Goal: Task Accomplishment & Management: Manage account settings

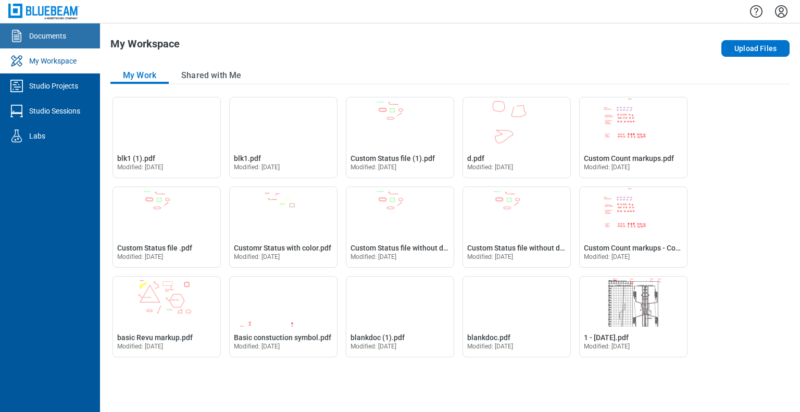
click at [66, 37] on link "Documents" at bounding box center [50, 35] width 100 height 25
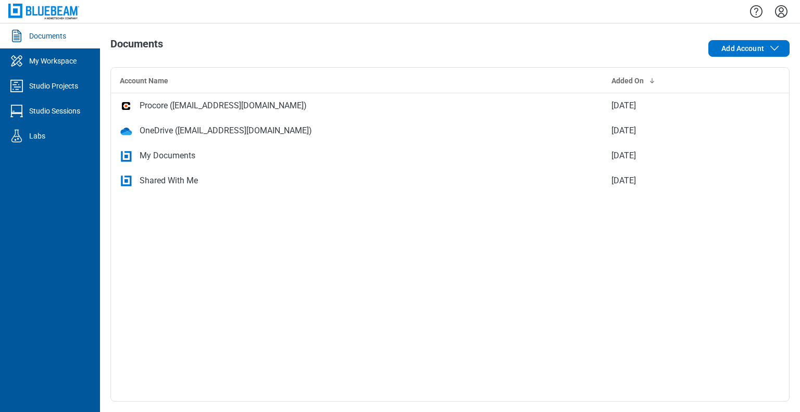
click at [785, 7] on icon "Settings" at bounding box center [780, 11] width 17 height 17
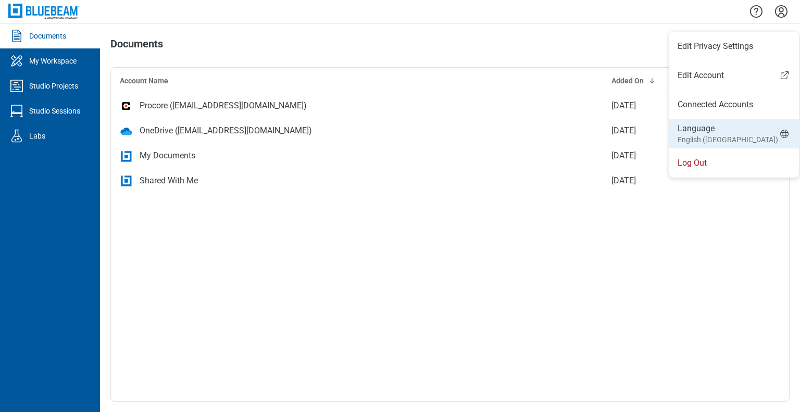
click at [715, 133] on div "Language English ([GEOGRAPHIC_DATA])" at bounding box center [727, 134] width 100 height 22
select select "*****"
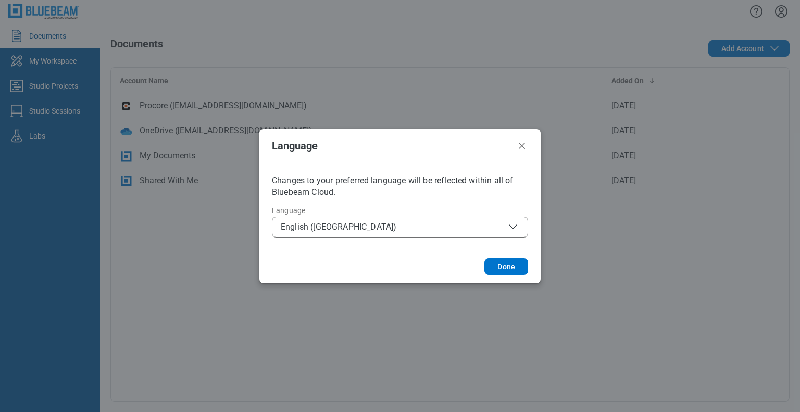
click at [331, 232] on span "English ([GEOGRAPHIC_DATA])" at bounding box center [400, 227] width 238 height 12
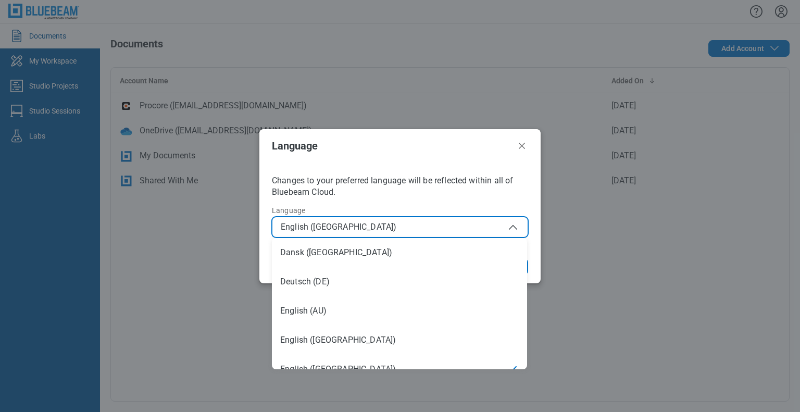
scroll to position [15, 0]
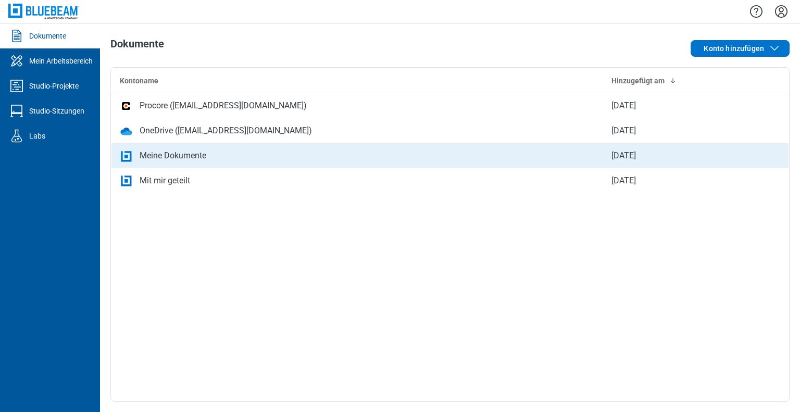
click at [163, 160] on div "Meine Dokumente" at bounding box center [173, 155] width 67 height 12
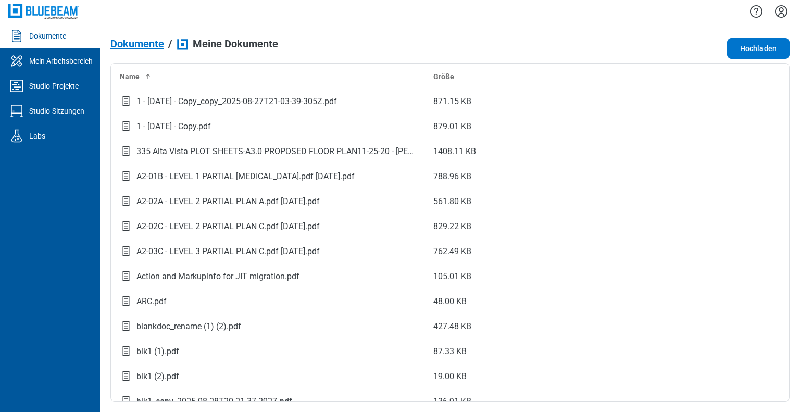
click at [142, 43] on span "Dokumente" at bounding box center [137, 43] width 54 height 11
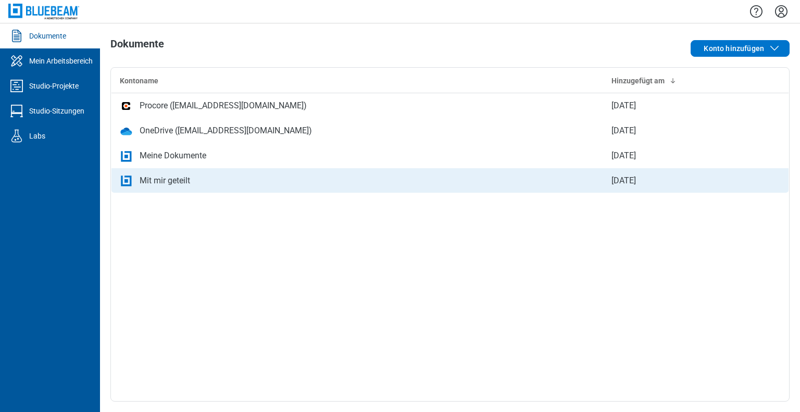
click at [188, 187] on td "Mit mir geteilt" at bounding box center [357, 180] width 492 height 25
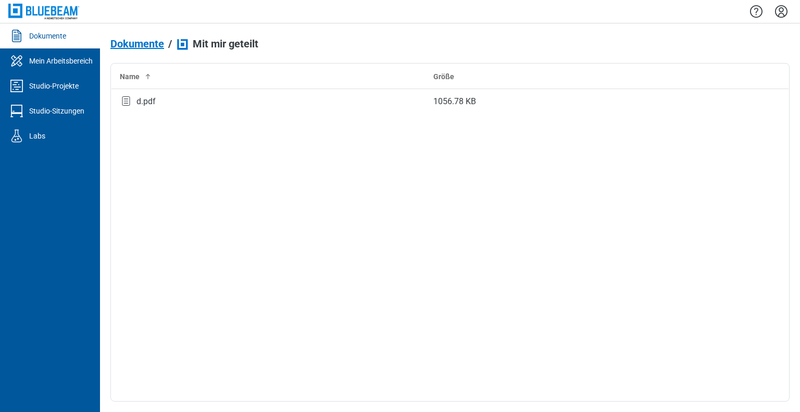
click at [135, 47] on span "Dokumente" at bounding box center [137, 43] width 54 height 11
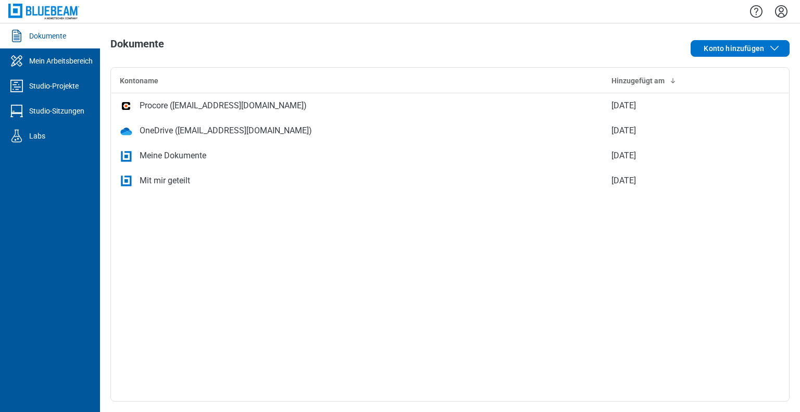
click at [780, 16] on icon "Einstellungen" at bounding box center [780, 11] width 17 height 17
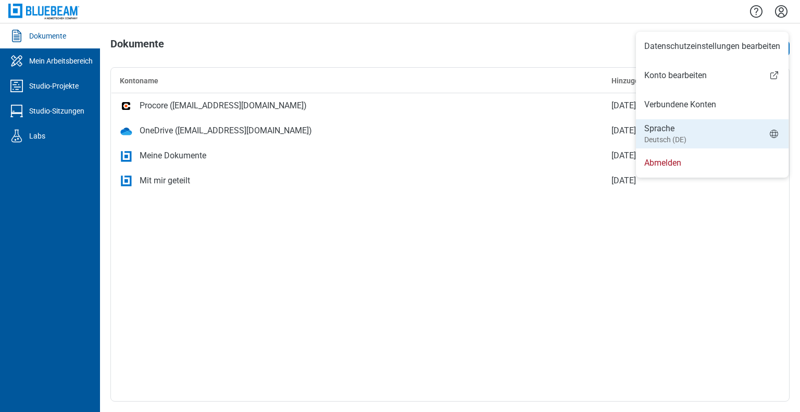
click at [688, 138] on li "Sprache Deutsch (DE)" at bounding box center [712, 133] width 153 height 29
select select "*****"
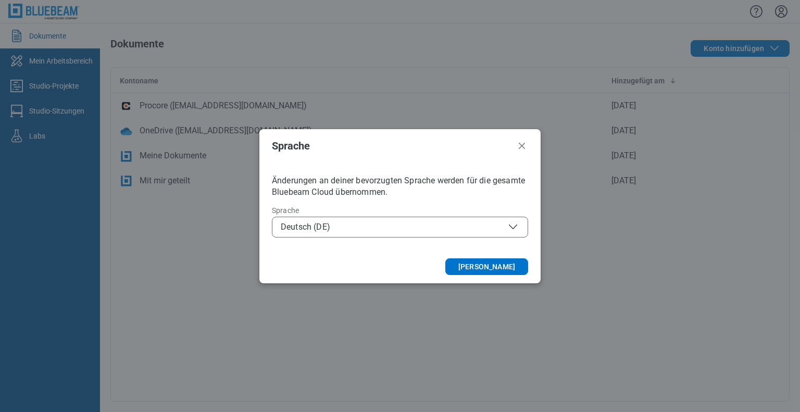
click at [387, 230] on span "Deutsch (DE)" at bounding box center [400, 227] width 238 height 12
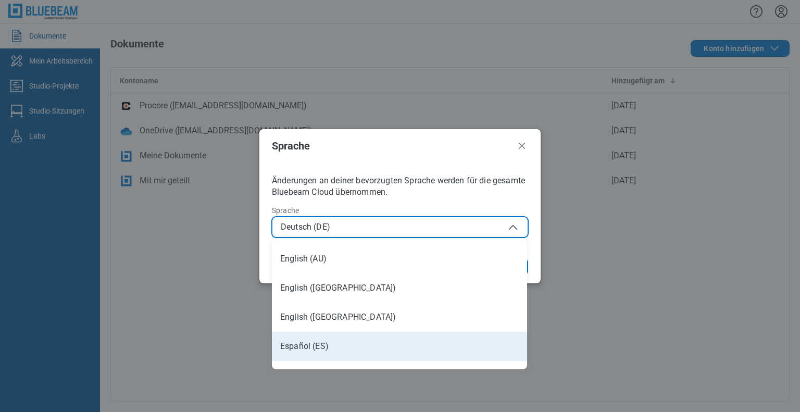
scroll to position [156, 0]
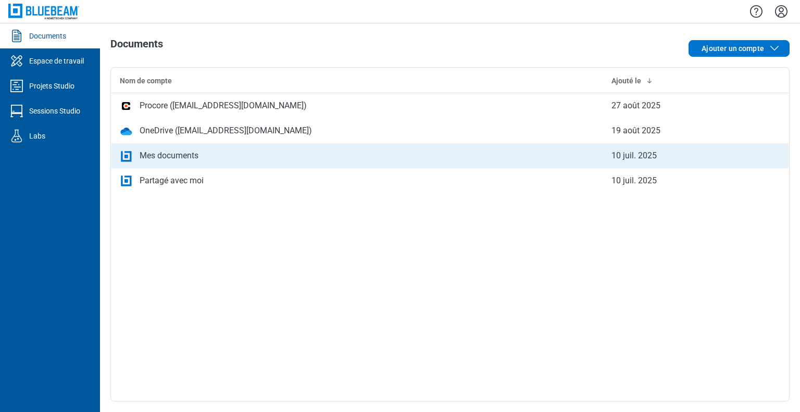
click at [169, 160] on div "Mes documents" at bounding box center [169, 155] width 59 height 12
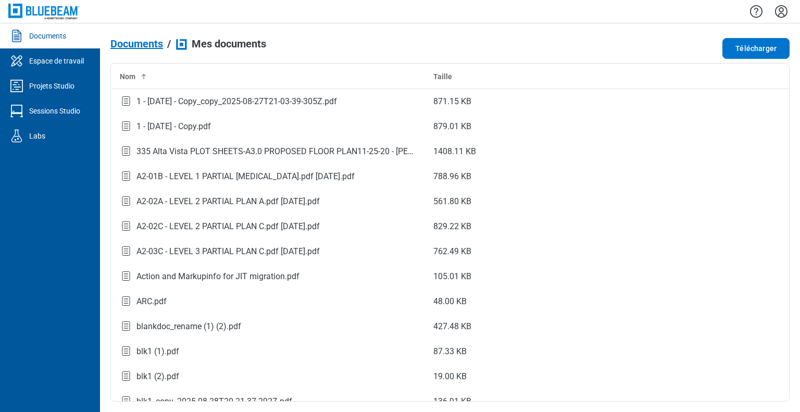
click at [147, 44] on span "Documents" at bounding box center [136, 43] width 53 height 11
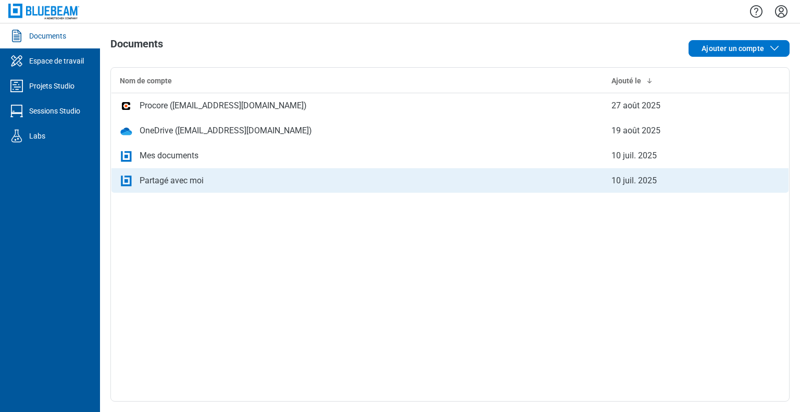
click at [178, 175] on div "Partagé avec moi" at bounding box center [172, 180] width 64 height 12
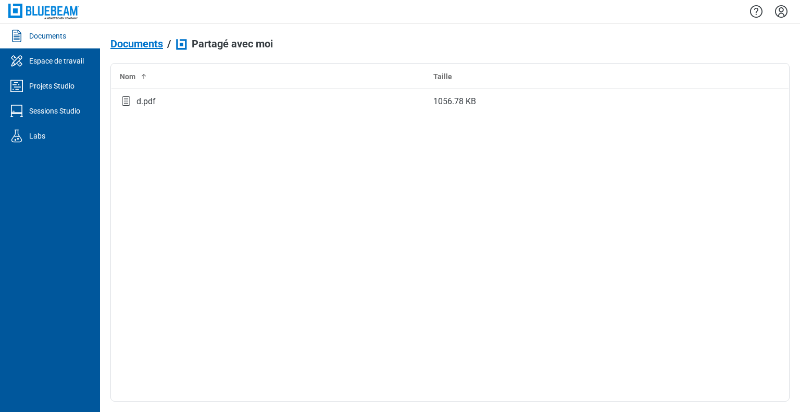
click at [150, 49] on span "Documents" at bounding box center [136, 43] width 53 height 11
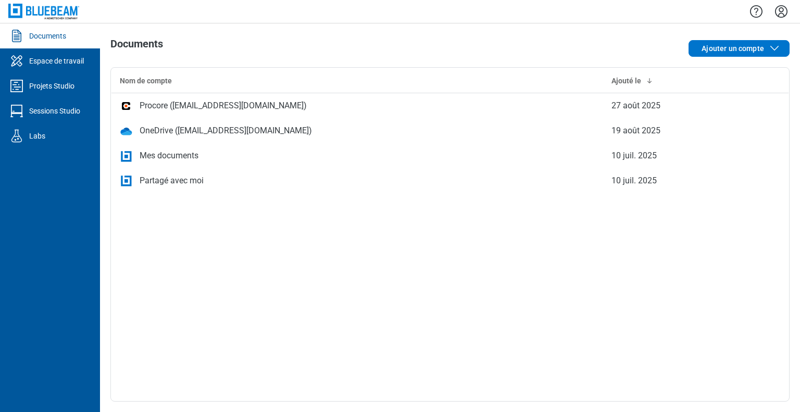
click at [785, 15] on icon "Paramètres" at bounding box center [781, 11] width 12 height 12
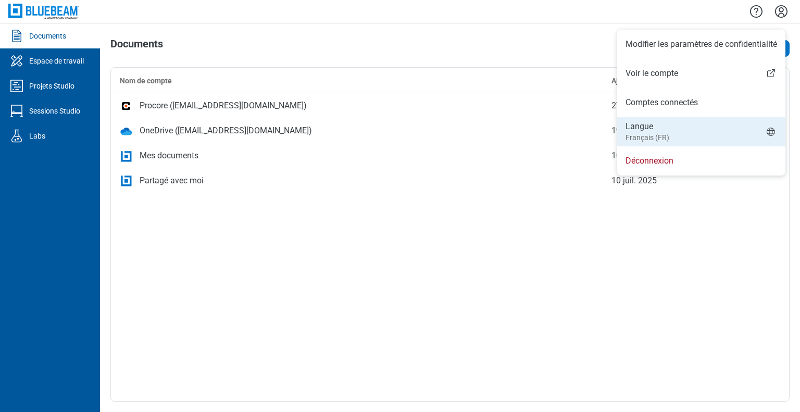
click at [686, 128] on li "Langue Français (FR)" at bounding box center [701, 131] width 168 height 29
select select "*****"
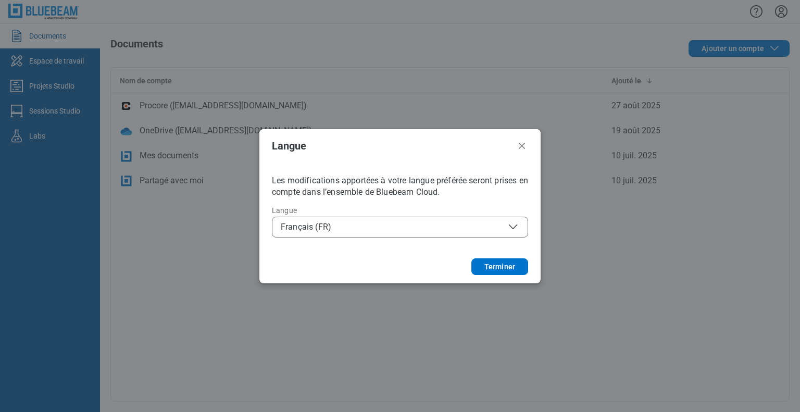
click at [396, 237] on div "**********" at bounding box center [399, 205] width 281 height 87
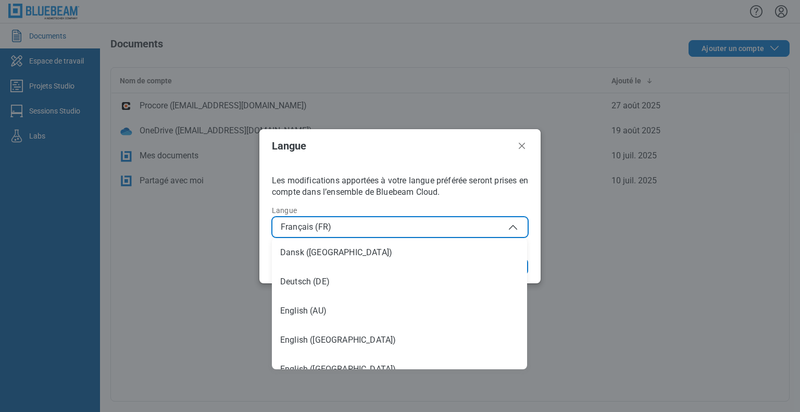
click at [398, 229] on span "Français (FR)" at bounding box center [400, 227] width 238 height 12
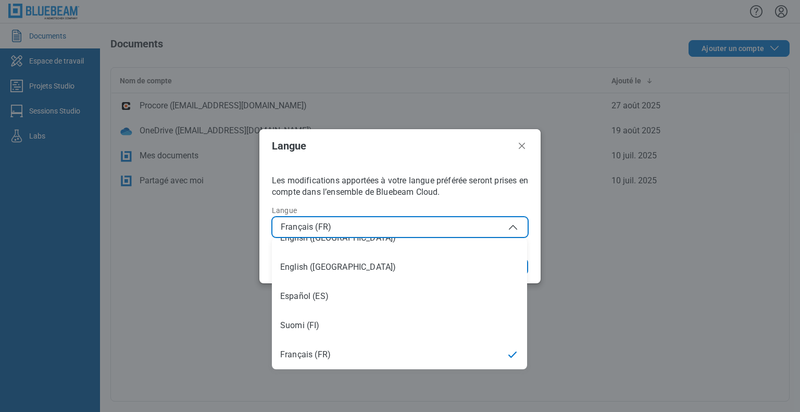
scroll to position [277, 0]
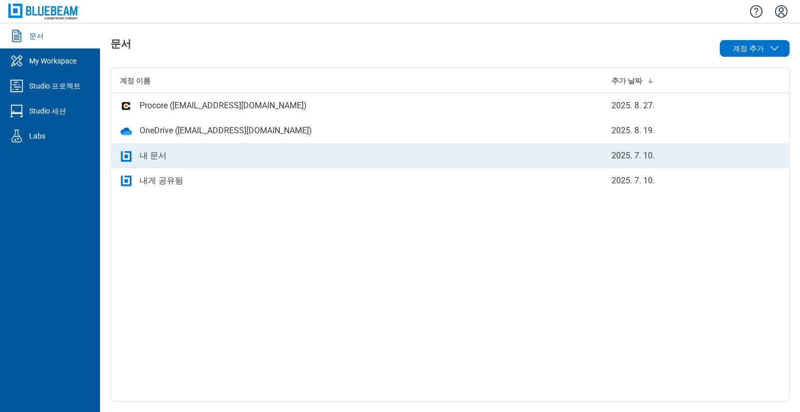
click at [158, 154] on div "내 문서" at bounding box center [153, 155] width 27 height 12
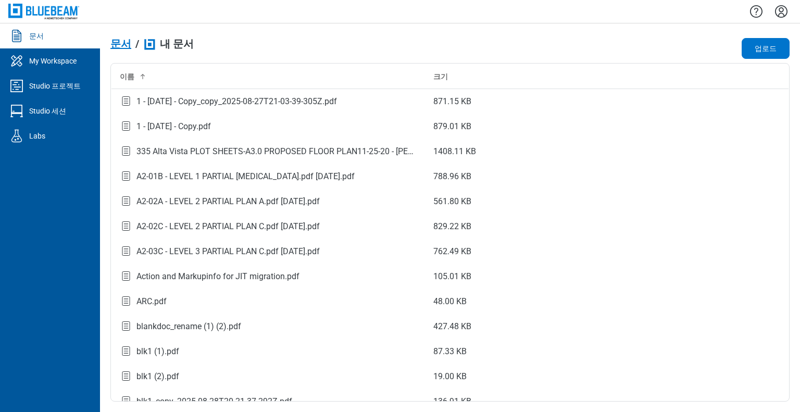
click at [127, 43] on span "문서" at bounding box center [120, 43] width 21 height 11
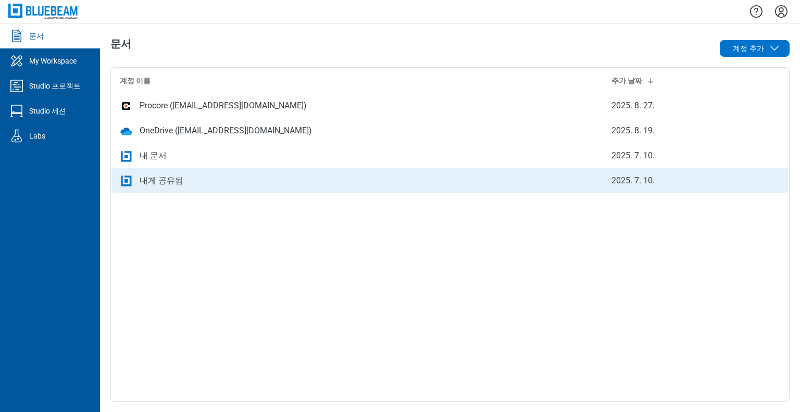
click at [160, 188] on td "내게 공유됨" at bounding box center [357, 180] width 492 height 25
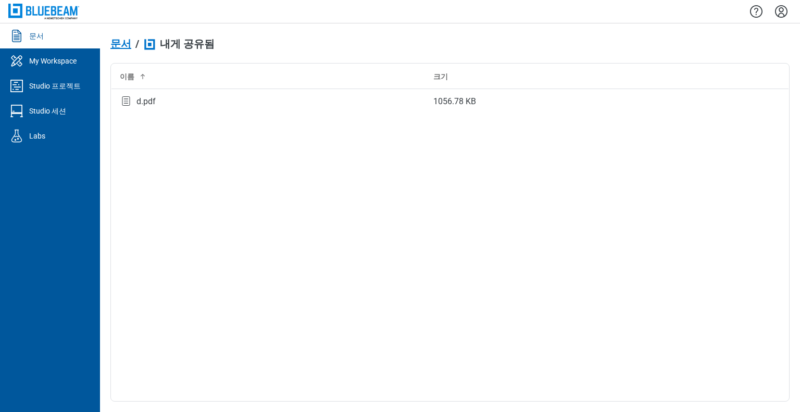
click at [120, 45] on span "문서" at bounding box center [120, 43] width 21 height 11
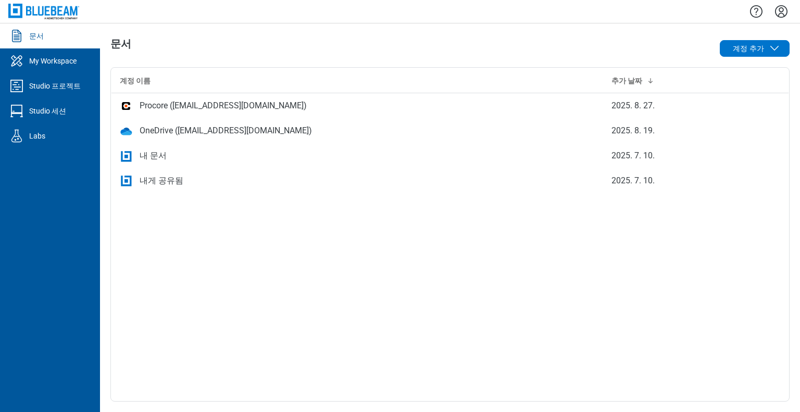
click at [780, 12] on icon "설정" at bounding box center [780, 11] width 17 height 17
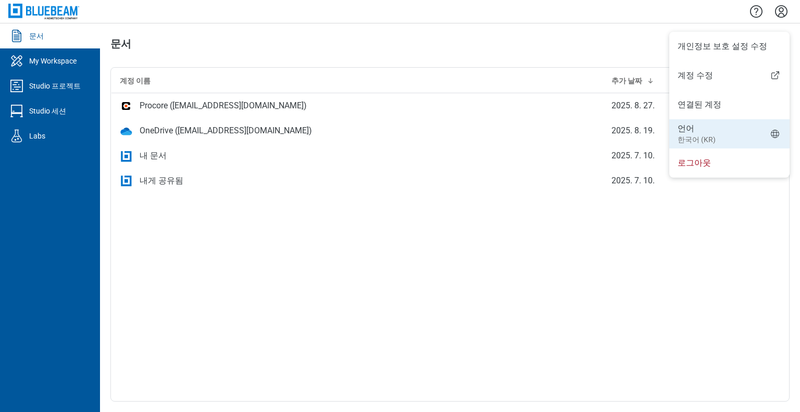
click at [711, 123] on div "언어 한국어 (KR)" at bounding box center [696, 134] width 38 height 22
select select "*****"
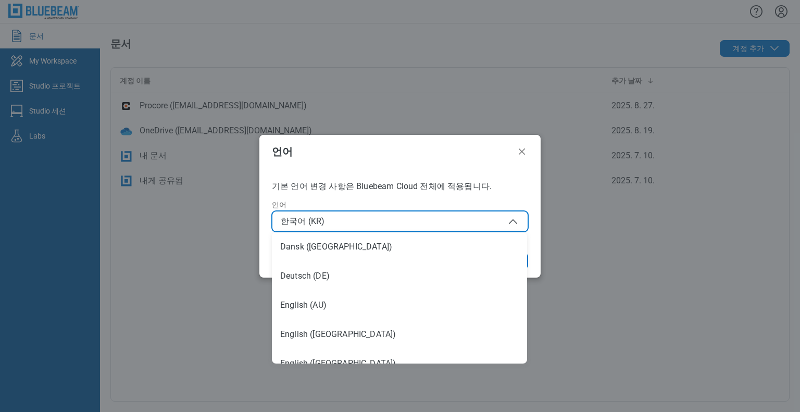
click at [330, 224] on span "한국어 (KR)" at bounding box center [400, 221] width 238 height 12
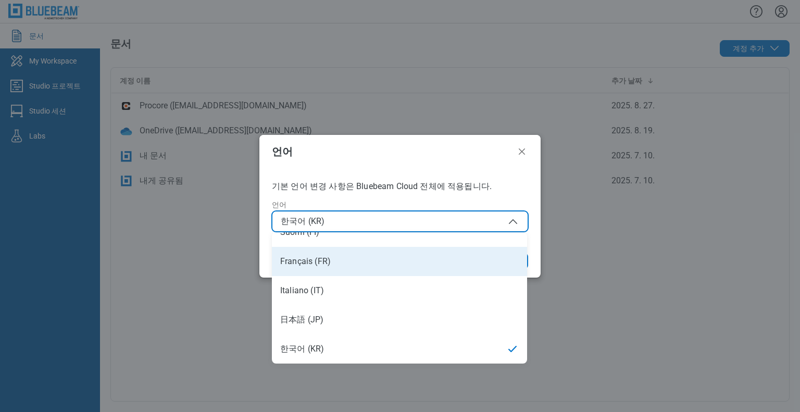
scroll to position [85, 0]
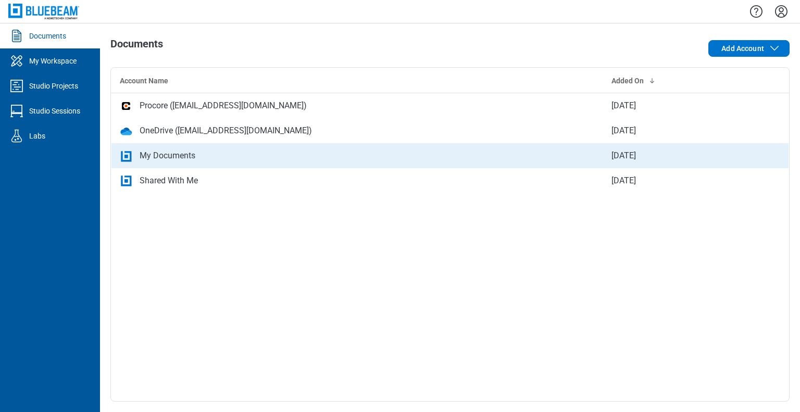
click at [175, 161] on div "My Documents" at bounding box center [168, 155] width 56 height 12
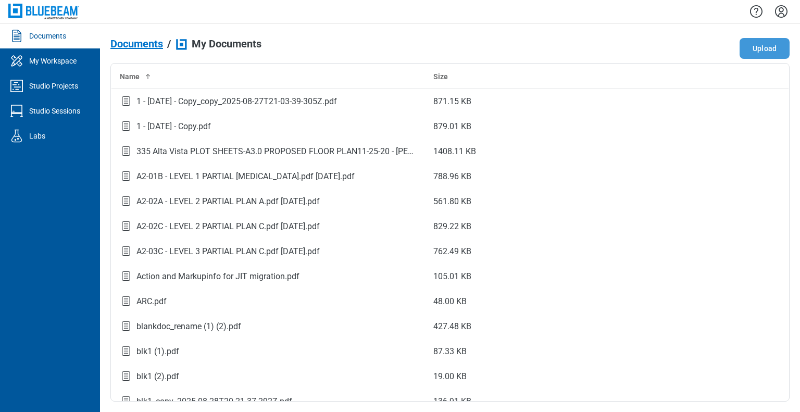
click at [764, 55] on button "Upload" at bounding box center [764, 48] width 50 height 21
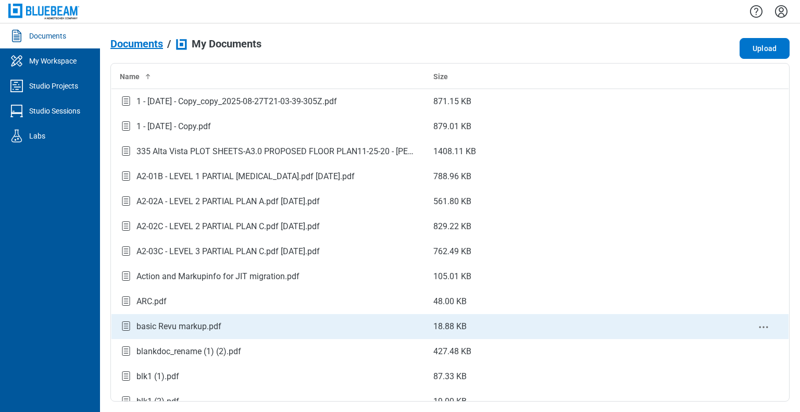
click at [235, 325] on div "basic Revu markup.pdf" at bounding box center [268, 326] width 297 height 14
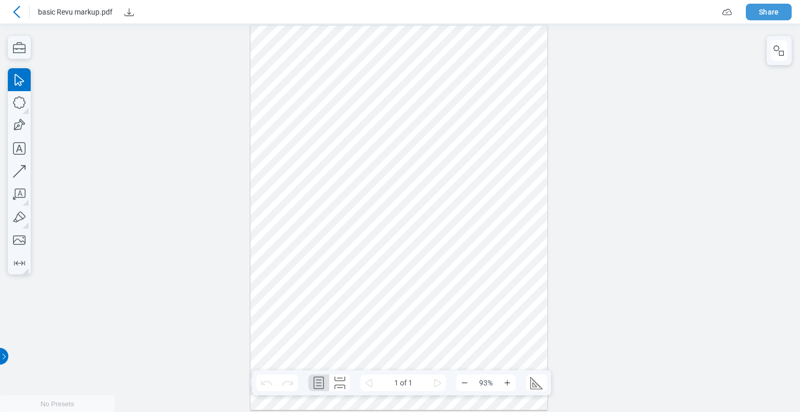
click at [776, 15] on button "Share" at bounding box center [768, 12] width 46 height 17
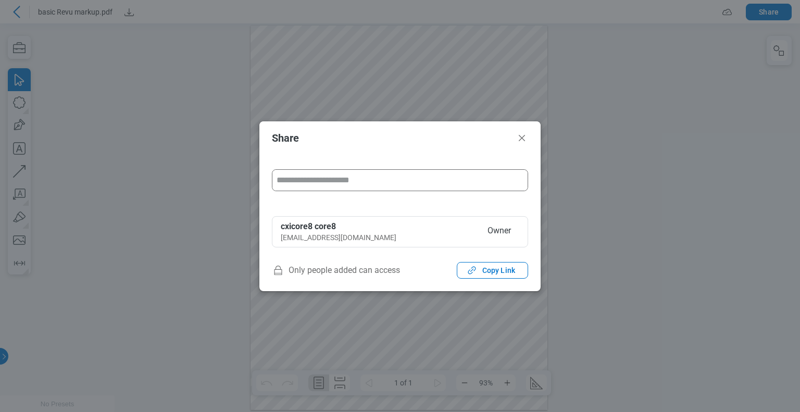
click at [312, 177] on input "form" at bounding box center [399, 180] width 255 height 21
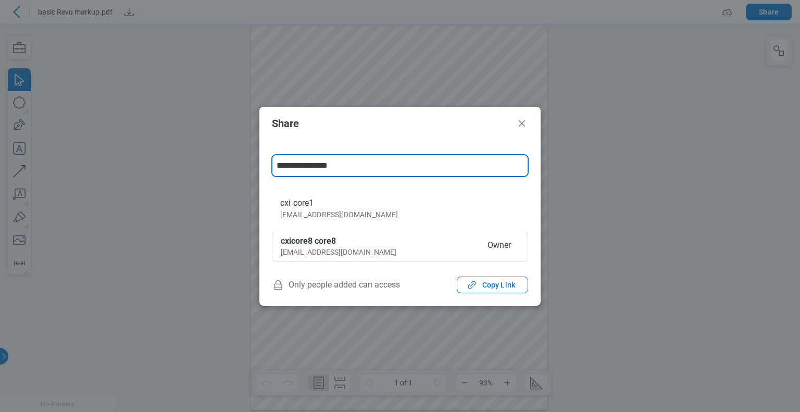
type input "**********"
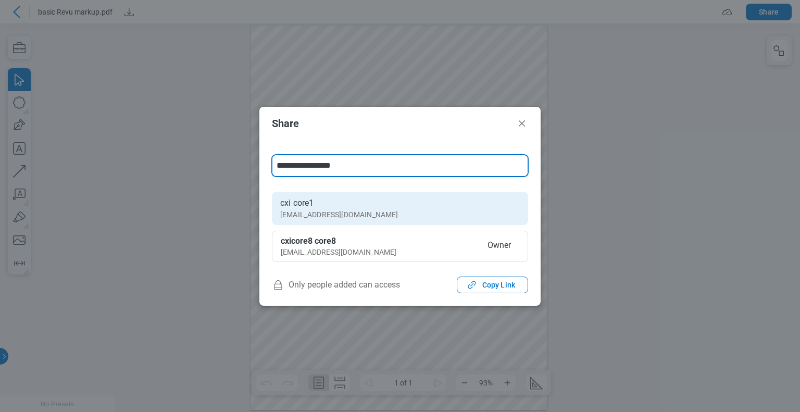
click at [328, 213] on div "[EMAIL_ADDRESS][DOMAIN_NAME]" at bounding box center [339, 214] width 118 height 10
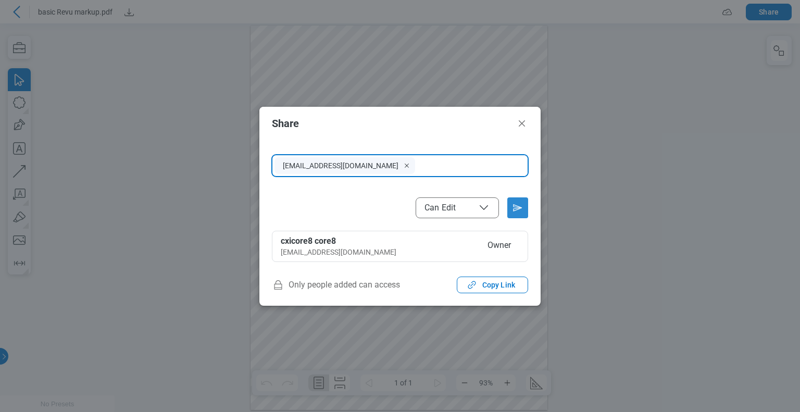
click at [522, 211] on icon "Send email invitation" at bounding box center [517, 207] width 17 height 17
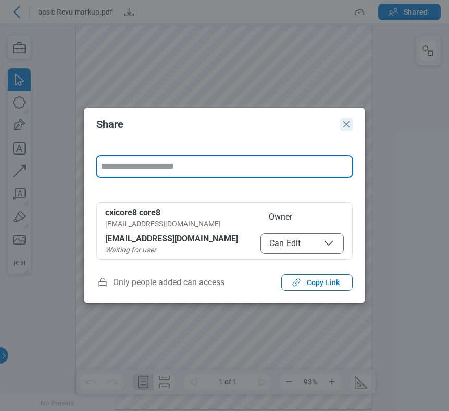
click at [346, 126] on icon "Close" at bounding box center [346, 124] width 12 height 12
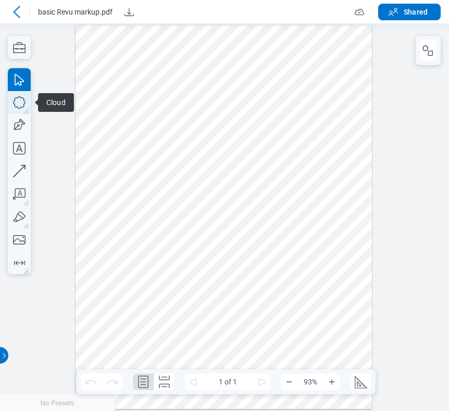
click at [19, 105] on icon "button" at bounding box center [19, 102] width 23 height 23
drag, startPoint x: 158, startPoint y: 240, endPoint x: 235, endPoint y: 305, distance: 100.8
click at [235, 305] on div at bounding box center [223, 218] width 297 height 384
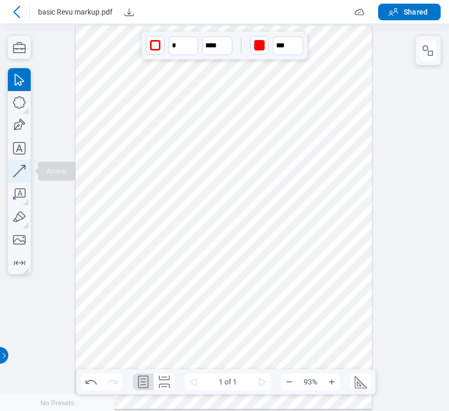
click at [21, 171] on icon "button" at bounding box center [19, 171] width 23 height 23
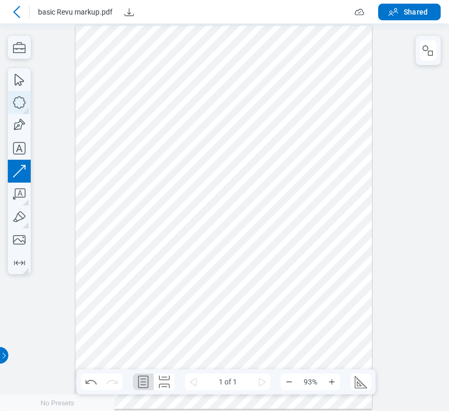
click at [20, 98] on icon "button" at bounding box center [19, 102] width 23 height 23
drag, startPoint x: 286, startPoint y: 237, endPoint x: 315, endPoint y: 289, distance: 59.7
click at [315, 289] on div at bounding box center [223, 218] width 297 height 384
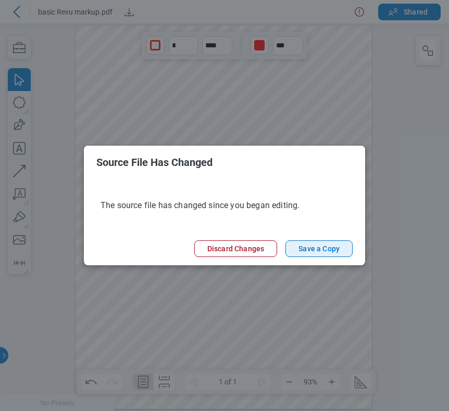
click at [313, 252] on button "Save a Copy" at bounding box center [318, 248] width 67 height 17
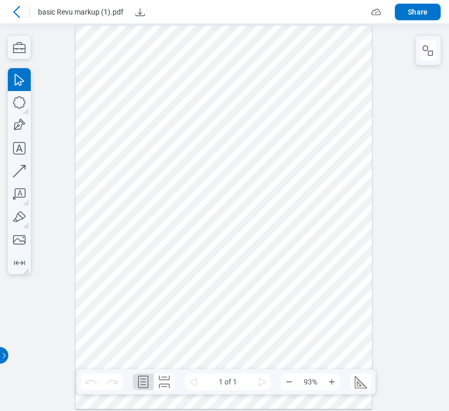
click at [20, 11] on icon at bounding box center [16, 12] width 12 height 12
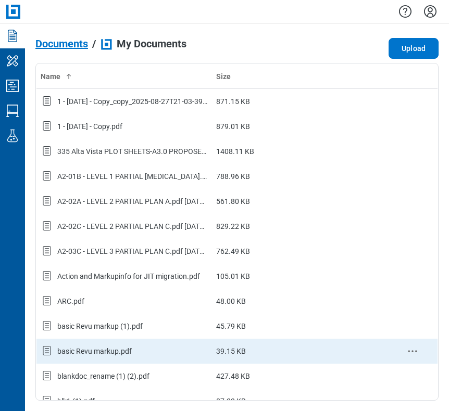
click at [122, 350] on div "basic Revu markup.pdf" at bounding box center [94, 351] width 74 height 10
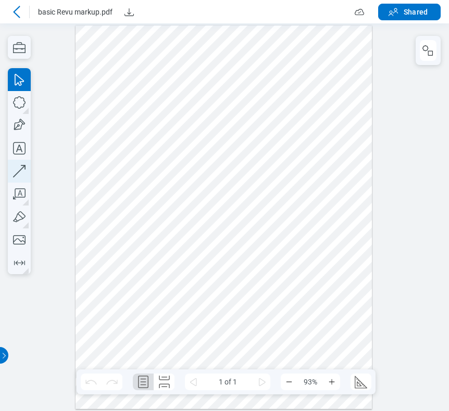
click at [17, 169] on icon "button" at bounding box center [19, 171] width 23 height 23
click at [21, 108] on icon "button" at bounding box center [19, 102] width 23 height 23
drag, startPoint x: 174, startPoint y: 325, endPoint x: 320, endPoint y: 357, distance: 149.7
click at [250, 360] on div at bounding box center [223, 218] width 297 height 384
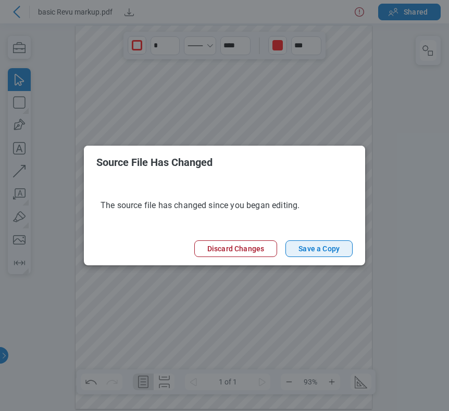
click at [305, 248] on button "Save a Copy" at bounding box center [318, 248] width 67 height 17
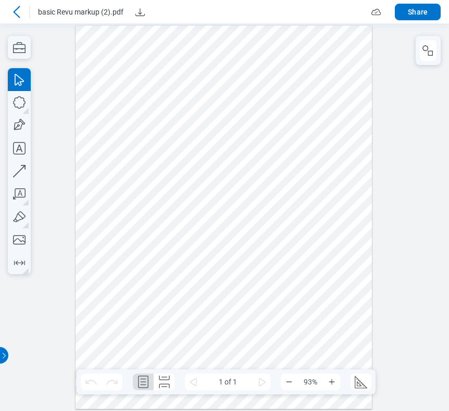
click at [18, 6] on icon at bounding box center [16, 12] width 12 height 12
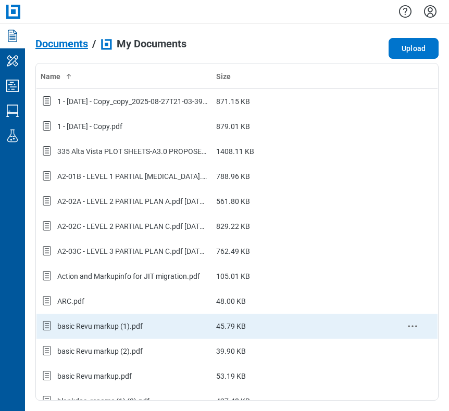
click at [406, 326] on icon "context-menu" at bounding box center [412, 326] width 12 height 12
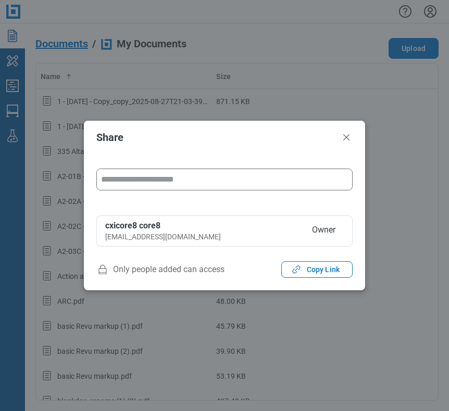
click at [122, 175] on input "form" at bounding box center [224, 179] width 255 height 21
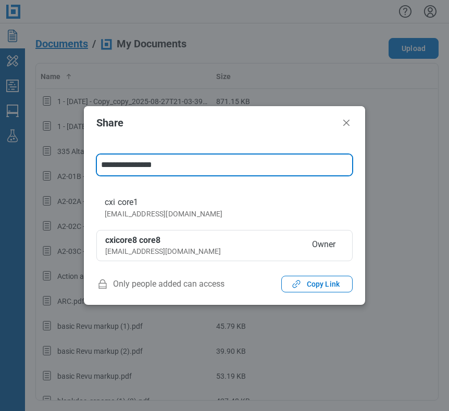
type input "**********"
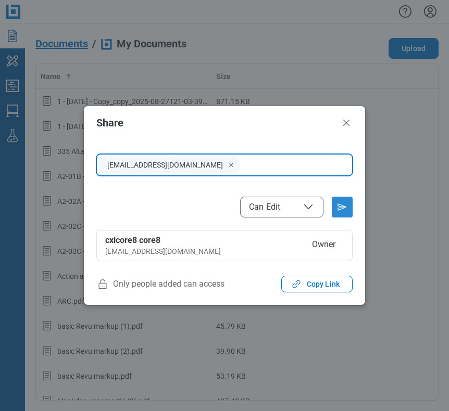
click at [343, 212] on icon "Send email invitation" at bounding box center [342, 207] width 17 height 17
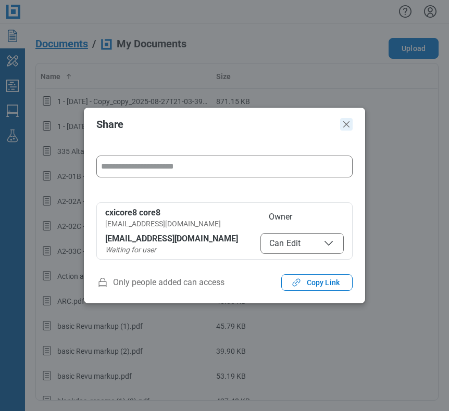
click at [348, 125] on icon "Close" at bounding box center [346, 124] width 6 height 6
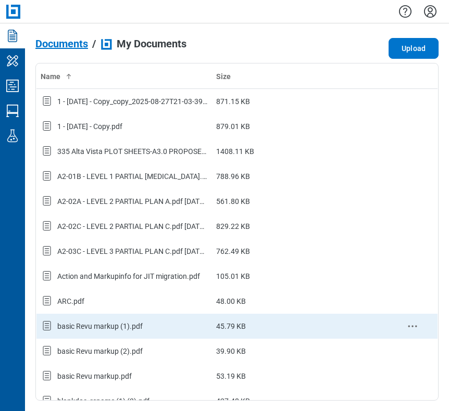
click at [115, 334] on td "basic Revu markup (1).pdf" at bounding box center [124, 326] width 176 height 25
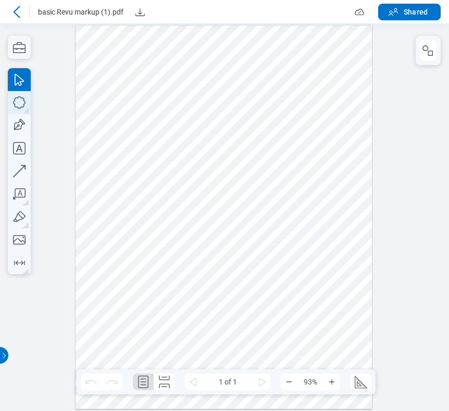
click at [15, 105] on icon "button" at bounding box center [19, 102] width 23 height 23
drag, startPoint x: 208, startPoint y: 324, endPoint x: 268, endPoint y: 347, distance: 64.8
click at [268, 347] on div at bounding box center [223, 218] width 297 height 384
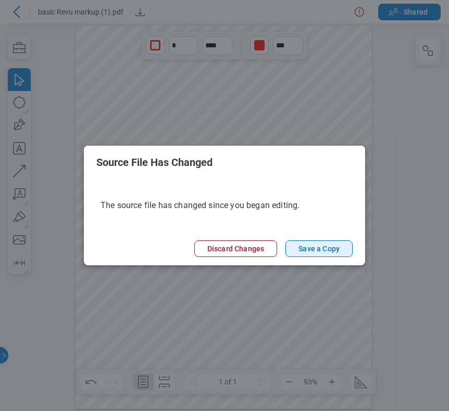
click at [321, 252] on button "Save a Copy" at bounding box center [318, 248] width 67 height 17
click at [329, 249] on button "Save a Copy" at bounding box center [318, 248] width 67 height 17
click at [314, 250] on button "Save a Copy" at bounding box center [318, 248] width 67 height 17
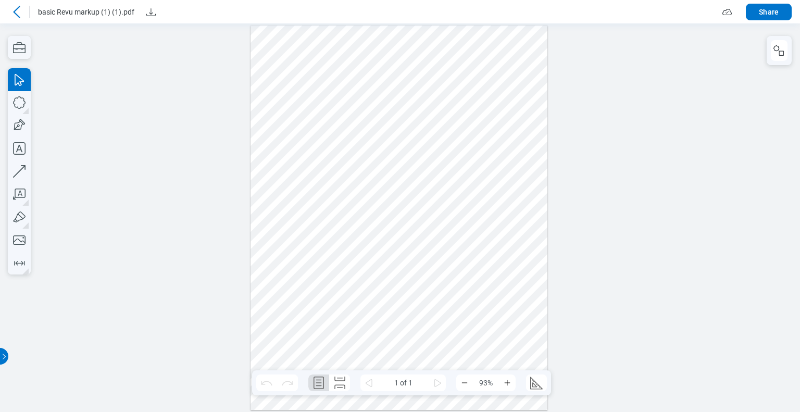
click at [566, 16] on div "basic Revu markup (1) (1).pdf" at bounding box center [364, 12] width 712 height 17
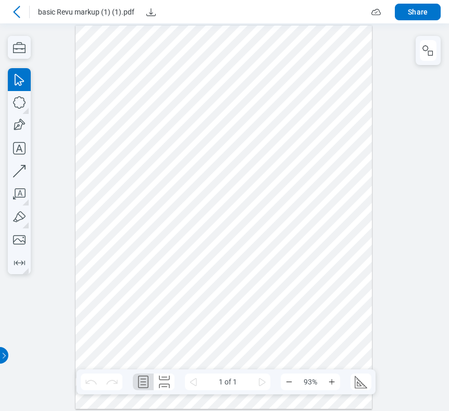
click at [17, 15] on icon at bounding box center [16, 12] width 7 height 12
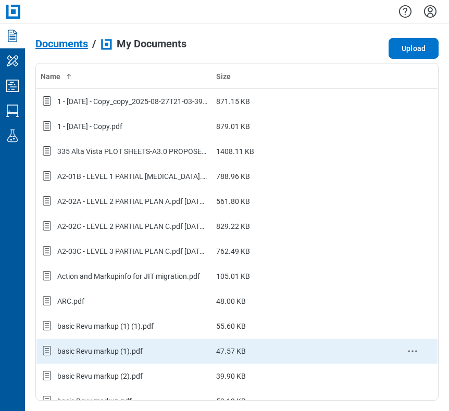
click at [124, 351] on div "basic Revu markup (1).pdf" at bounding box center [99, 351] width 85 height 10
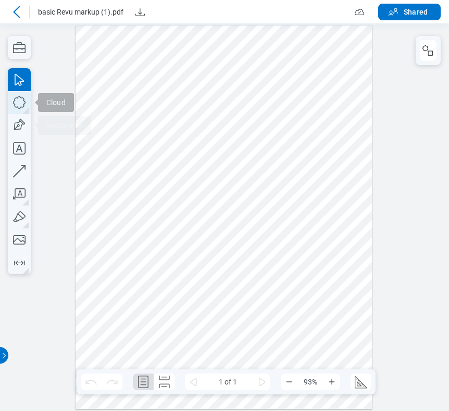
click at [21, 111] on icon "button" at bounding box center [19, 102] width 23 height 23
drag, startPoint x: 145, startPoint y: 309, endPoint x: 217, endPoint y: 355, distance: 85.5
click at [217, 355] on div at bounding box center [223, 218] width 297 height 384
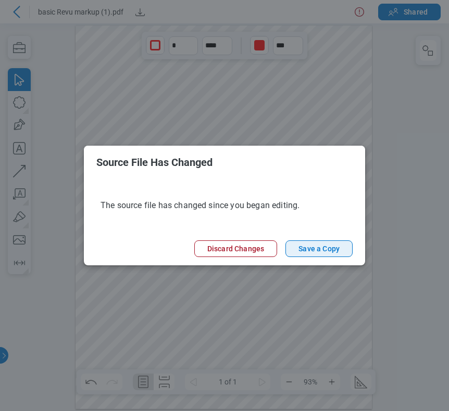
click at [322, 249] on button "Save a Copy" at bounding box center [318, 248] width 67 height 17
click at [323, 252] on button "Save a Copy" at bounding box center [318, 248] width 67 height 17
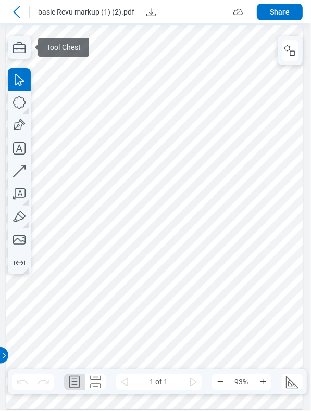
click at [18, 10] on icon at bounding box center [16, 12] width 12 height 12
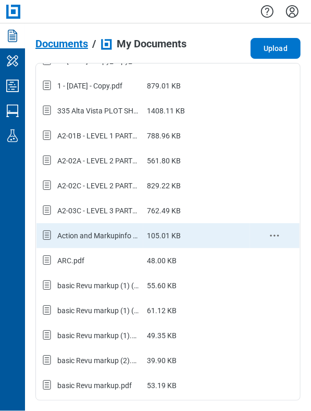
scroll to position [104, 0]
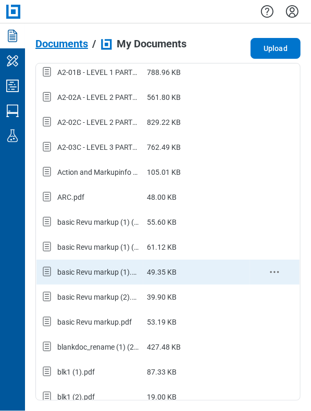
click at [107, 267] on div "basic Revu markup (1).pdf" at bounding box center [98, 272] width 82 height 10
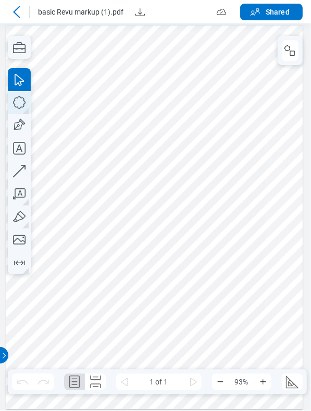
click at [17, 99] on icon "button" at bounding box center [19, 102] width 23 height 23
click at [20, 105] on icon "button" at bounding box center [19, 102] width 23 height 23
drag, startPoint x: 220, startPoint y: 323, endPoint x: 242, endPoint y: 348, distance: 33.3
click at [242, 348] on div at bounding box center [154, 218] width 297 height 384
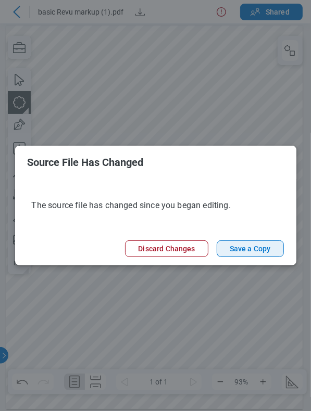
click at [257, 248] on button "Save a Copy" at bounding box center [250, 248] width 67 height 17
click at [261, 253] on button "Save a Copy" at bounding box center [250, 248] width 67 height 17
click at [269, 253] on button "Save a Copy" at bounding box center [250, 248] width 67 height 17
click at [247, 248] on button "Save a Copy" at bounding box center [250, 248] width 67 height 17
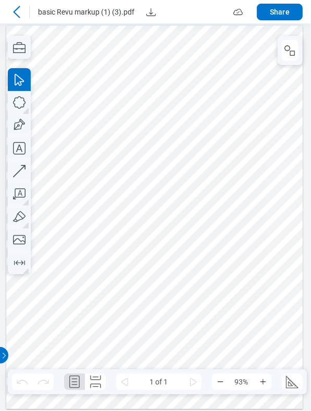
click at [19, 12] on icon at bounding box center [16, 12] width 12 height 12
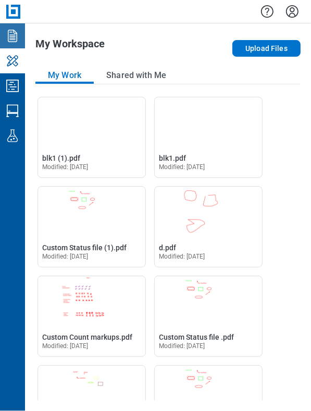
click at [12, 35] on icon "Documents" at bounding box center [12, 36] width 9 height 12
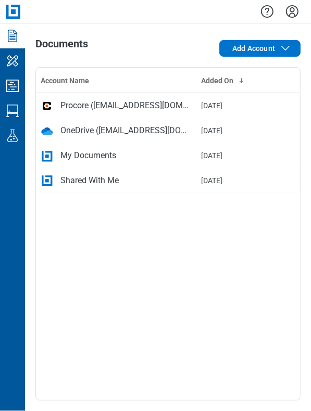
click at [100, 159] on div "My Documents" at bounding box center [88, 155] width 56 height 12
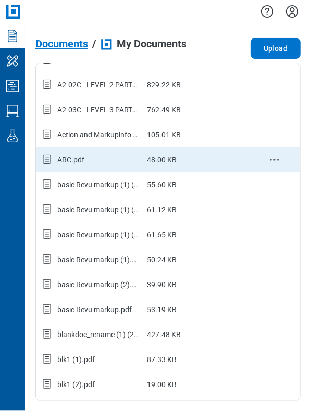
scroll to position [156, 0]
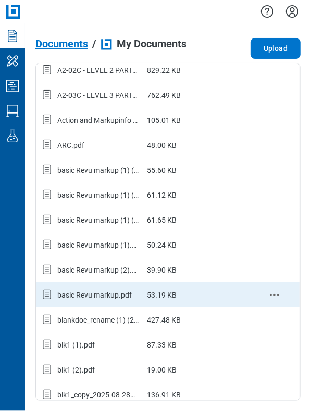
click at [102, 295] on div "basic Revu markup.pdf" at bounding box center [94, 295] width 74 height 10
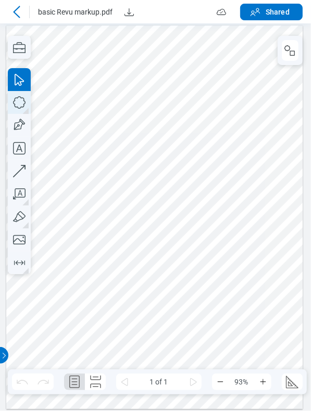
click at [25, 100] on icon "button" at bounding box center [19, 102] width 23 height 23
click at [228, 254] on div at bounding box center [154, 218] width 297 height 384
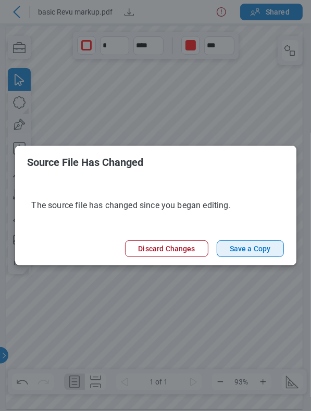
drag, startPoint x: 189, startPoint y: 195, endPoint x: 248, endPoint y: 249, distance: 79.9
click at [195, 217] on div "The source file has changed since you began editing." at bounding box center [155, 205] width 281 height 53
click at [243, 250] on button "Save a Copy" at bounding box center [250, 248] width 67 height 17
click at [248, 249] on button "Save a Copy" at bounding box center [250, 248] width 67 height 17
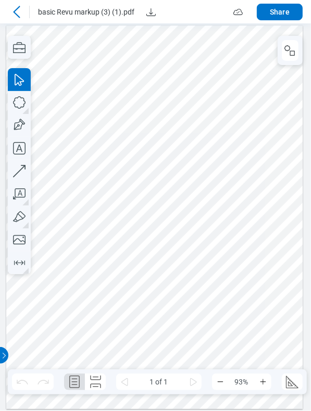
click at [17, 13] on icon at bounding box center [16, 12] width 12 height 12
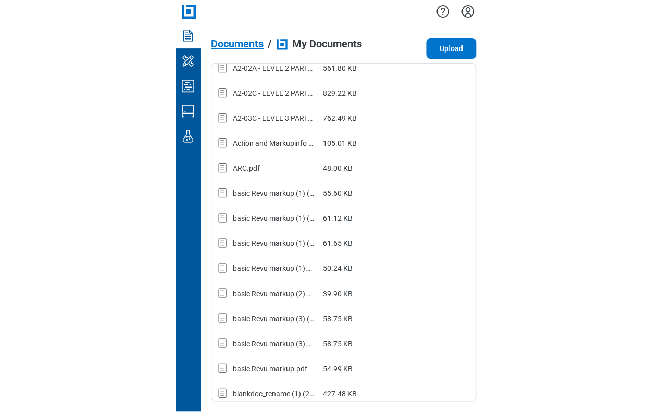
scroll to position [156, 0]
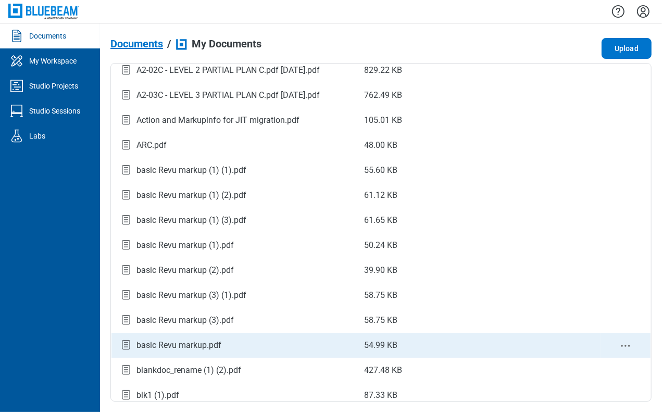
click at [214, 345] on div "basic Revu markup.pdf" at bounding box center [178, 345] width 85 height 12
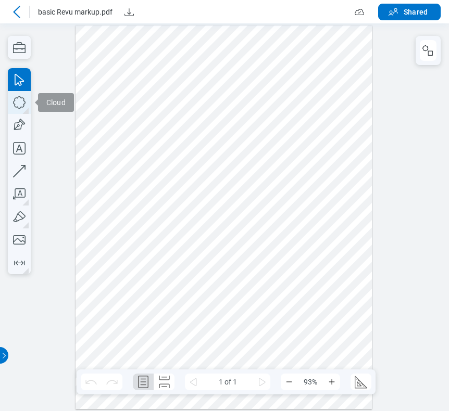
click at [22, 101] on icon "button" at bounding box center [19, 102] width 23 height 23
drag, startPoint x: 203, startPoint y: 185, endPoint x: 211, endPoint y: 199, distance: 16.8
click at [226, 213] on div at bounding box center [223, 218] width 297 height 384
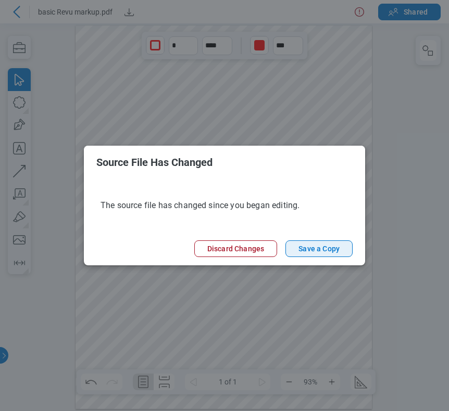
click at [328, 249] on button "Save a Copy" at bounding box center [318, 248] width 67 height 17
click at [325, 250] on button "Save a Copy" at bounding box center [318, 248] width 67 height 17
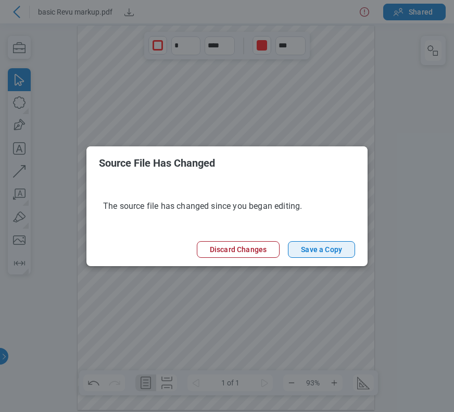
click at [325, 252] on button "Save a Copy" at bounding box center [321, 249] width 67 height 17
